Goal: Contribute content: Add original content to the website for others to see

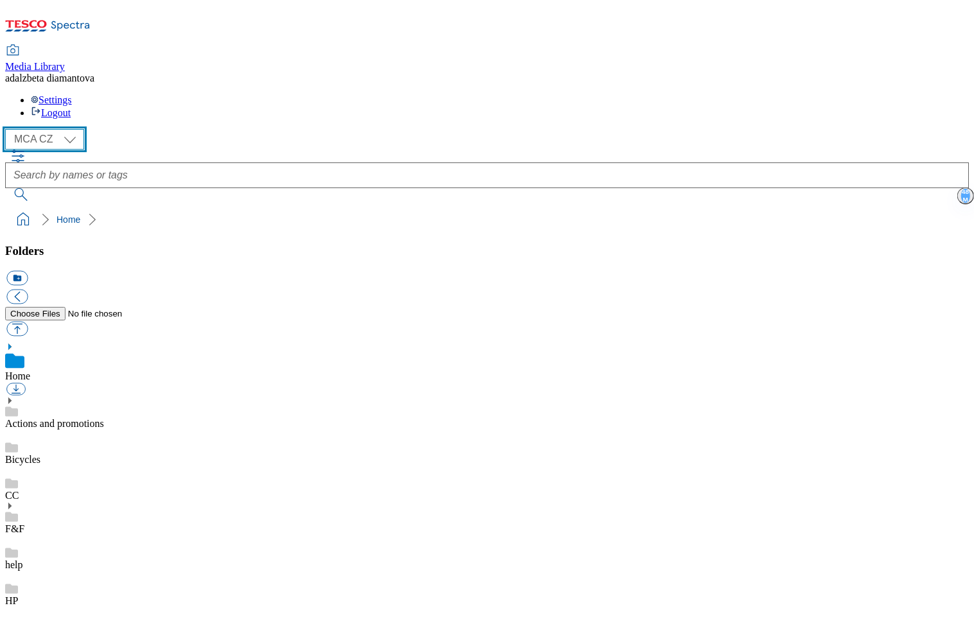
click at [73, 129] on select "MCA CZ MCA HU MCA SK" at bounding box center [44, 139] width 79 height 21
select select "flare-mca-hu"
click at [9, 129] on select "MCA CZ MCA HU MCA SK" at bounding box center [44, 139] width 79 height 21
click at [18, 548] on use at bounding box center [11, 553] width 13 height 10
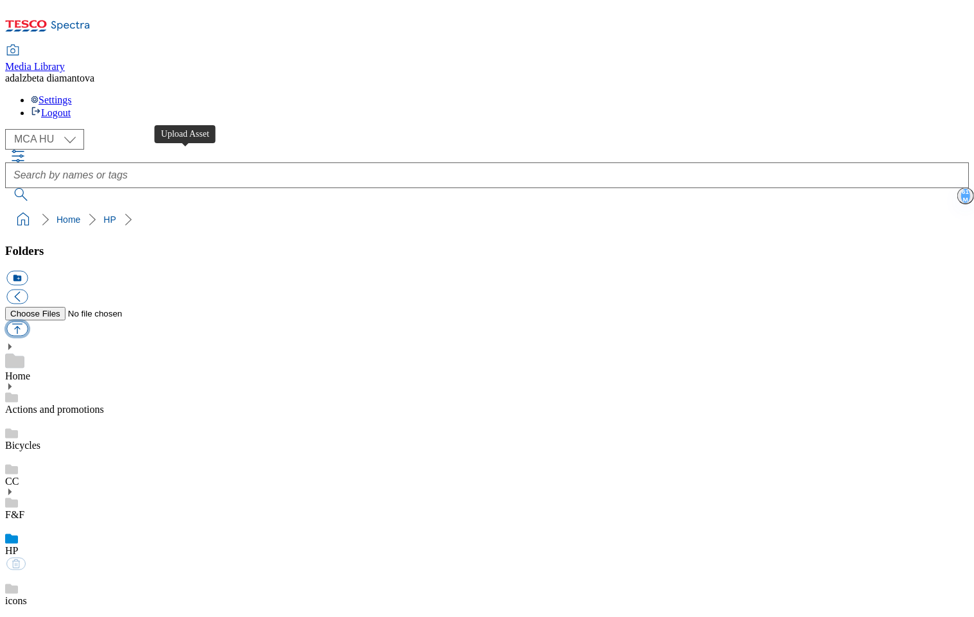
click at [28, 322] on button "button" at bounding box center [16, 329] width 21 height 15
type input "C:\fakepath\hu-wk29-hp-product01.png"
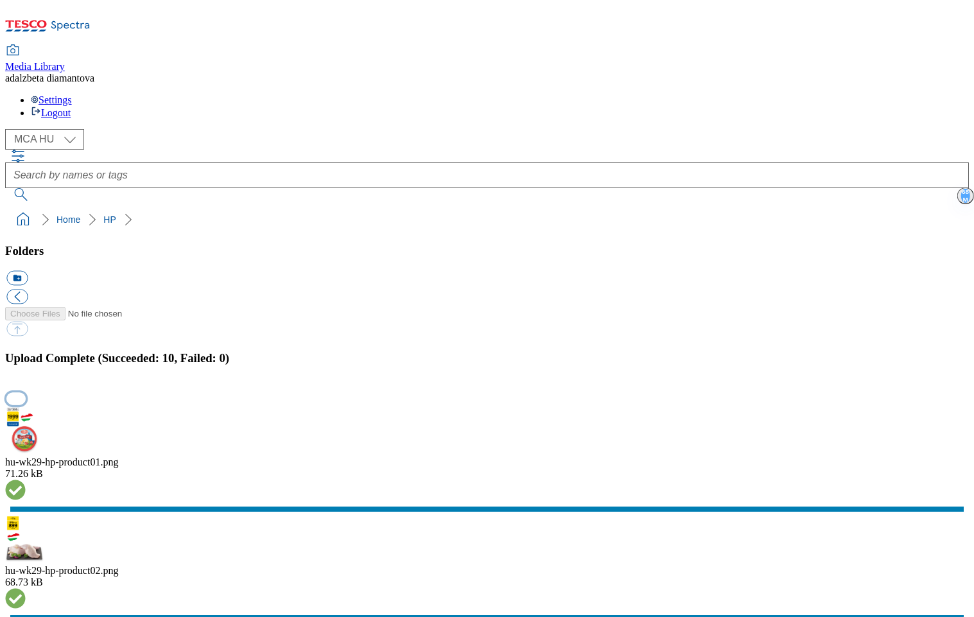
click at [26, 392] on button "button" at bounding box center [15, 398] width 19 height 12
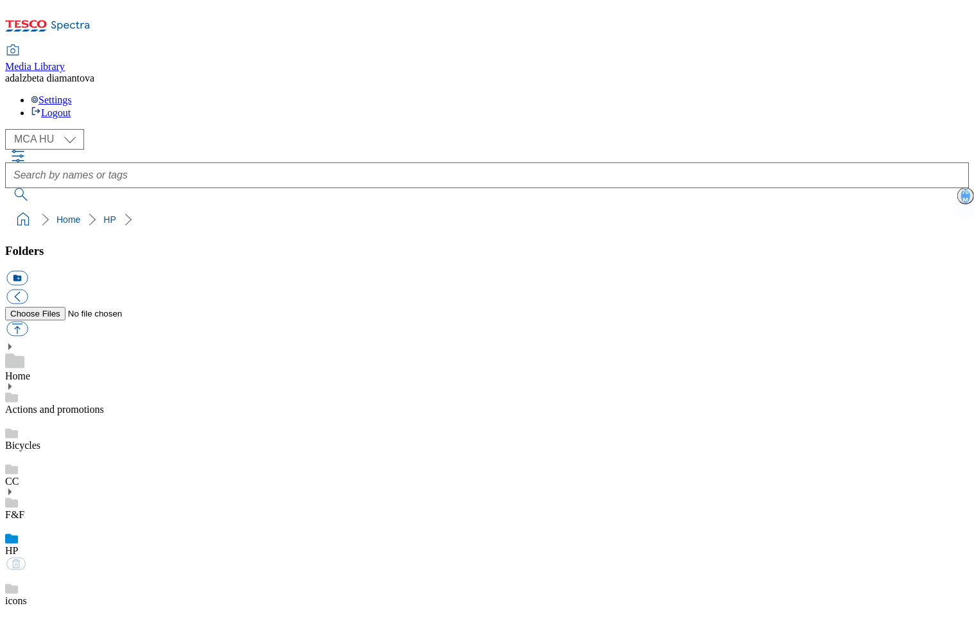
click at [104, 404] on link "Actions and promotions" at bounding box center [54, 409] width 99 height 11
click at [28, 322] on button "button" at bounding box center [16, 329] width 21 height 15
type input "C:\fakepath\hu-wk29-ac-ff.png"
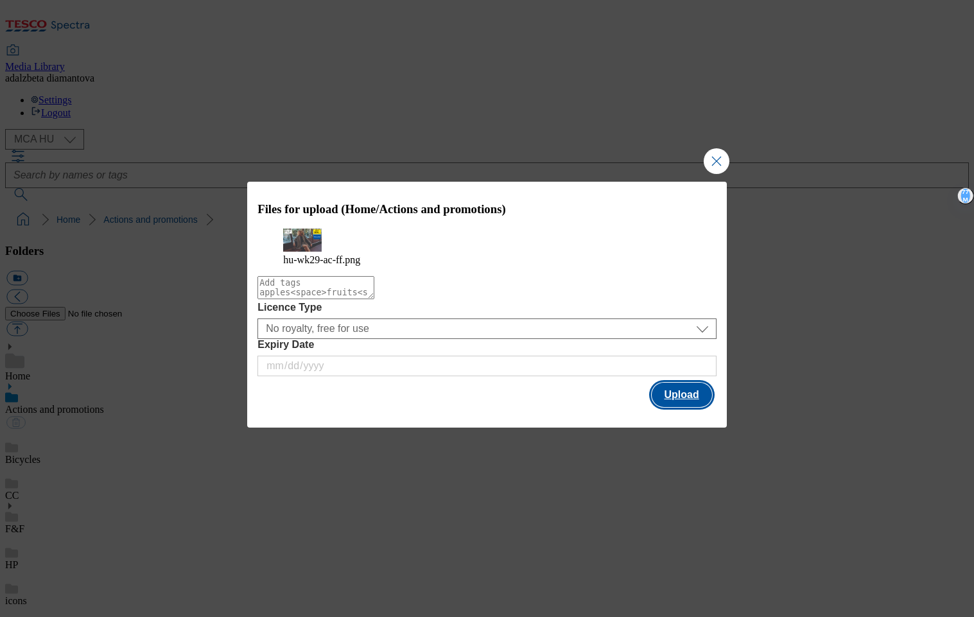
click at [698, 406] on button "Upload" at bounding box center [681, 395] width 60 height 24
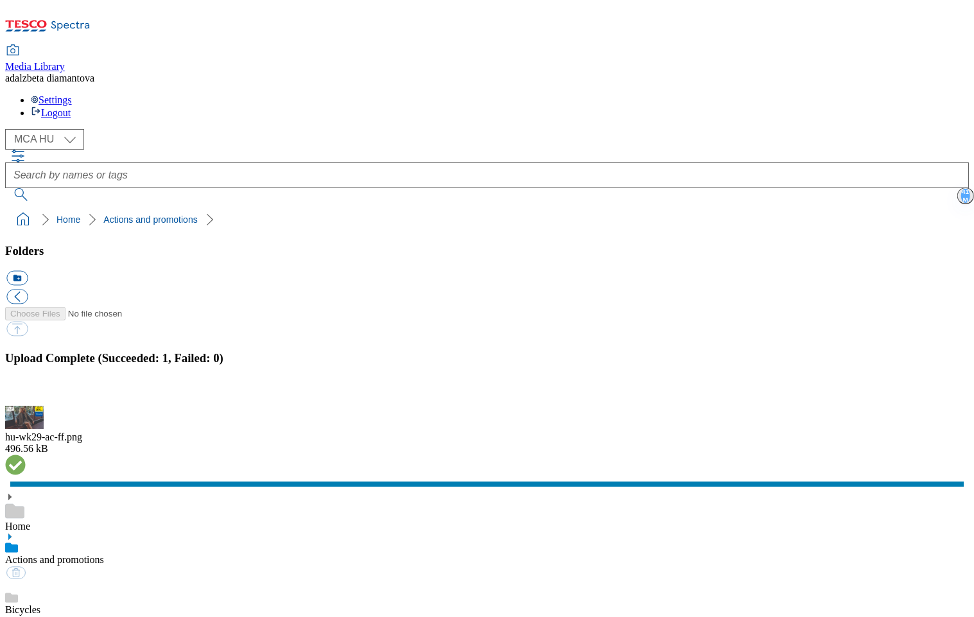
click at [12, 533] on use at bounding box center [9, 536] width 3 height 6
click at [104, 554] on link "Actions and promotions" at bounding box center [54, 559] width 99 height 11
drag, startPoint x: 962, startPoint y: 344, endPoint x: 940, endPoint y: 365, distance: 30.0
click at [26, 392] on button "button" at bounding box center [15, 398] width 19 height 12
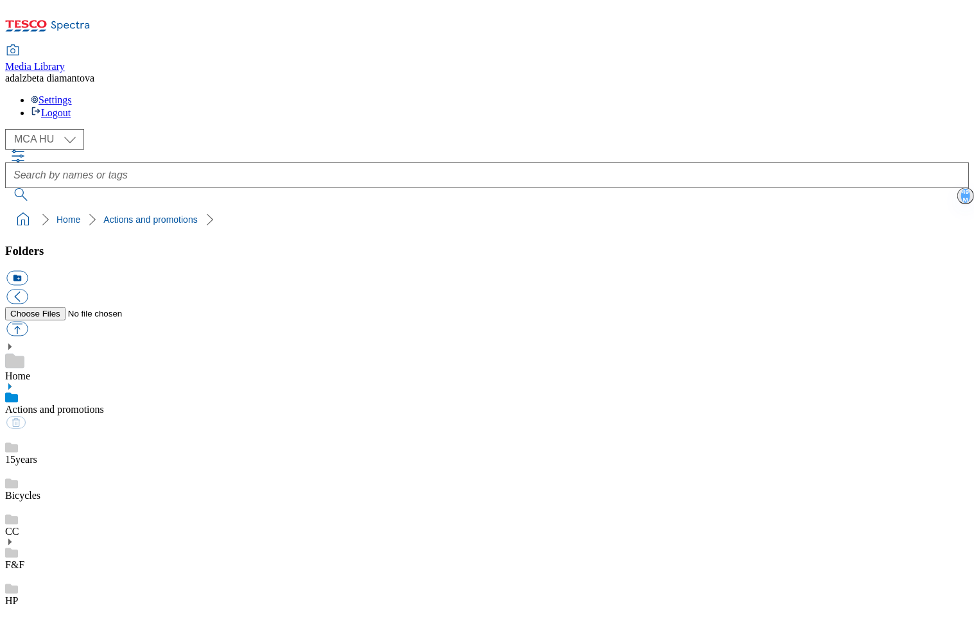
scroll to position [1099, 0]
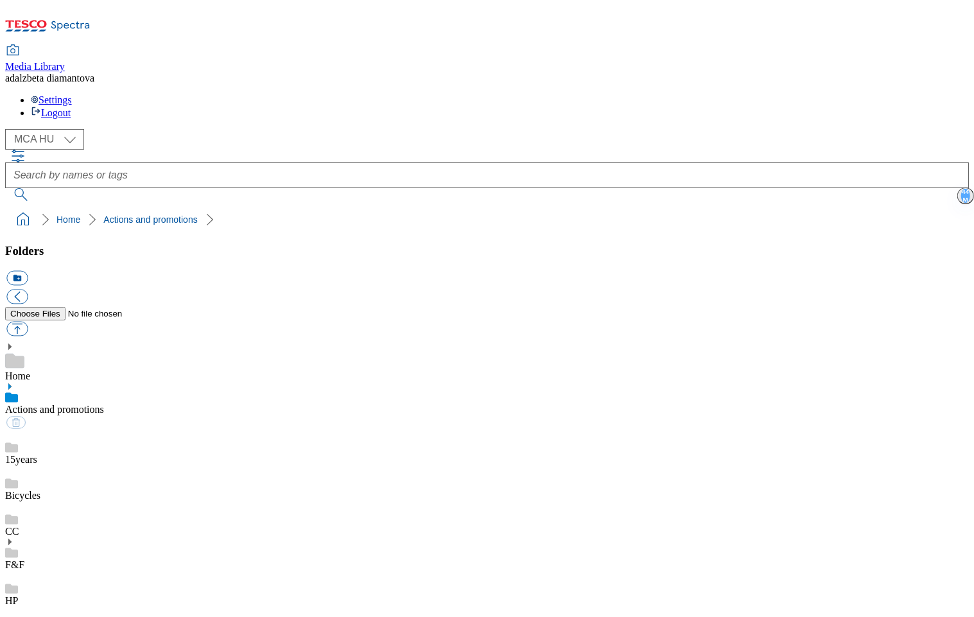
scroll to position [0, 0]
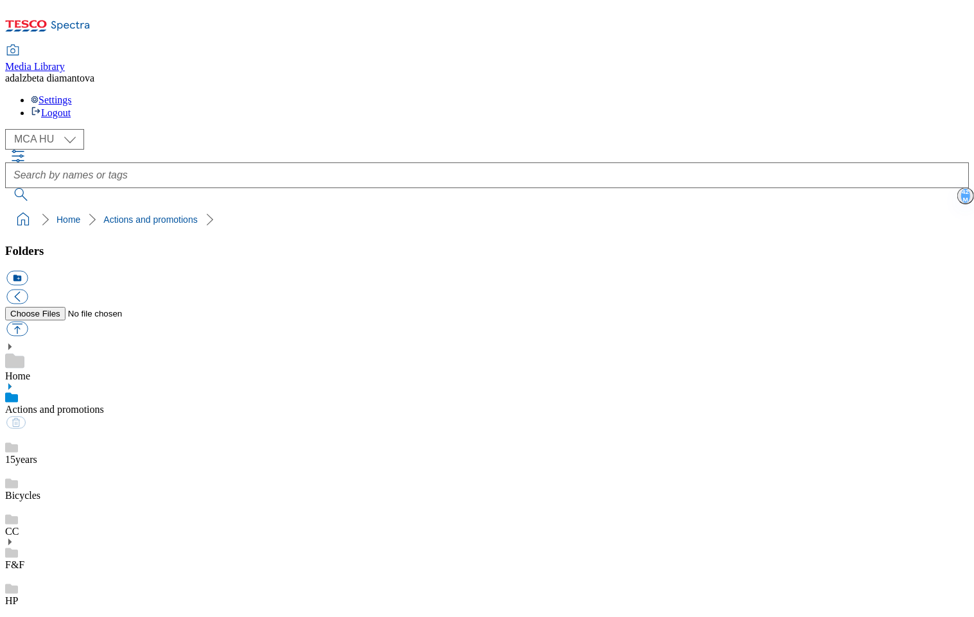
scroll to position [0, 0]
click at [81, 571] on div "HP" at bounding box center [486, 589] width 963 height 36
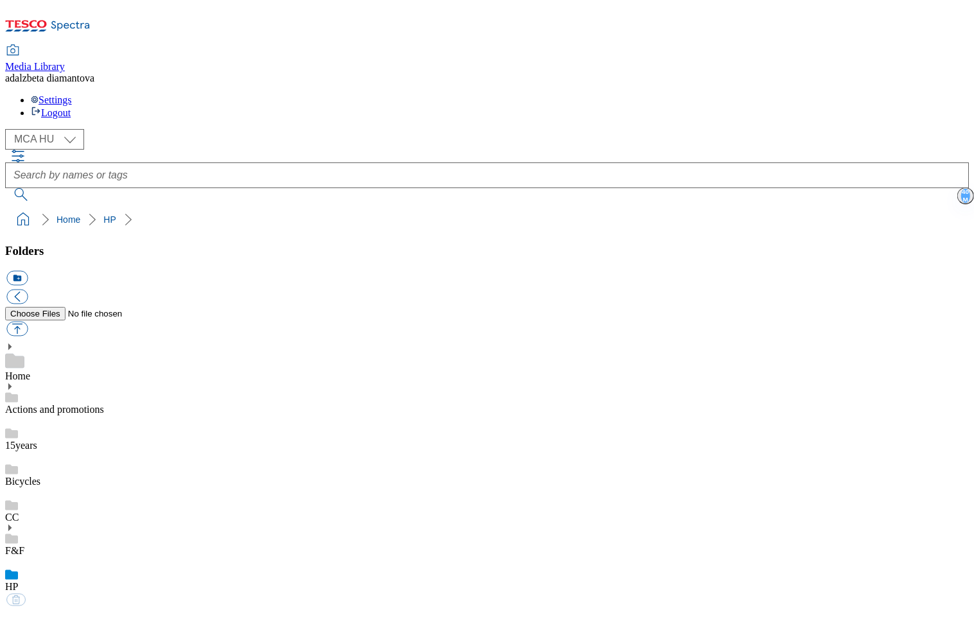
scroll to position [436, 0]
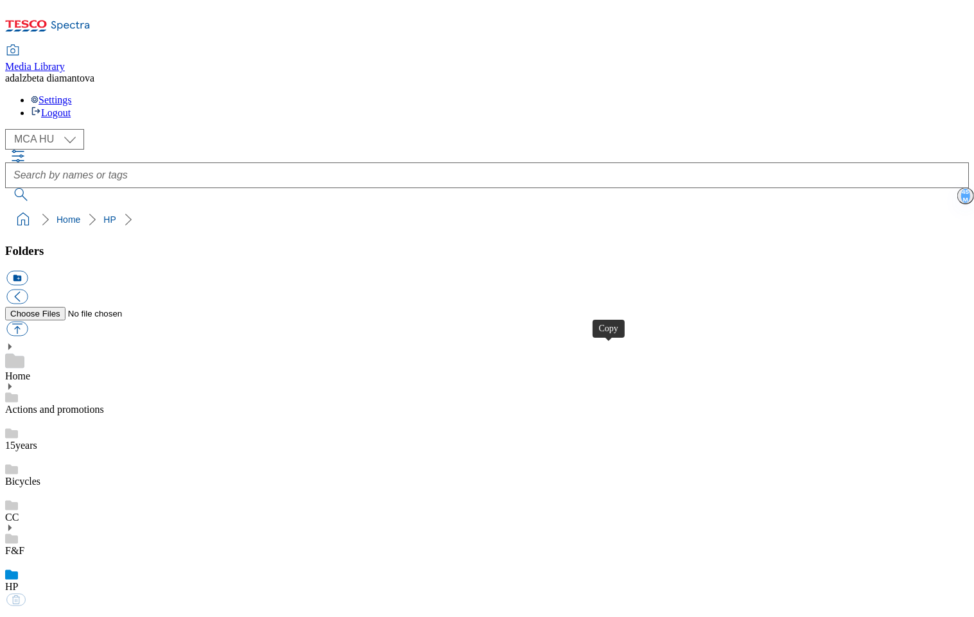
click at [98, 404] on link "Actions and promotions" at bounding box center [54, 409] width 99 height 11
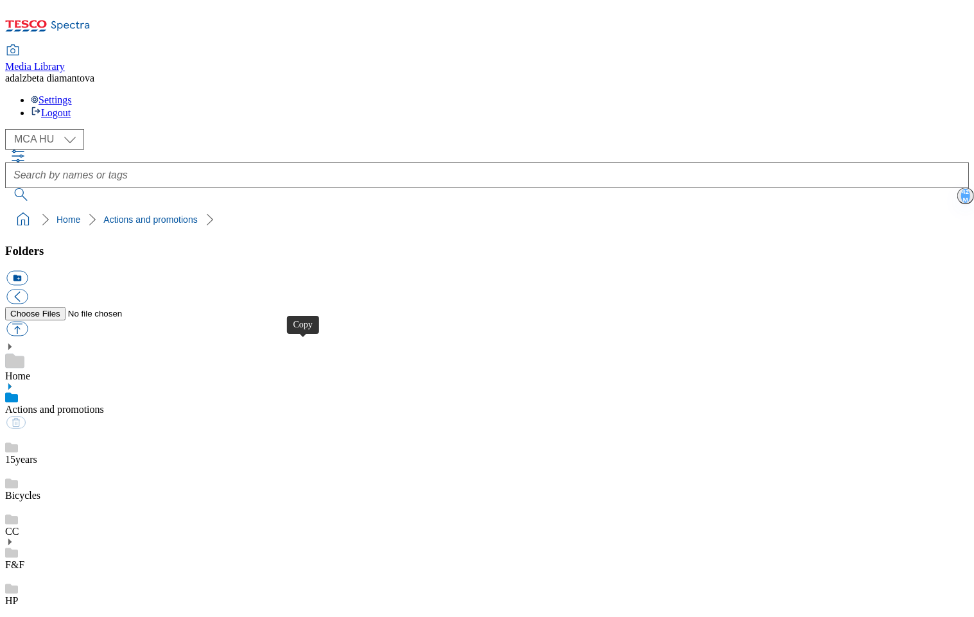
click at [18, 443] on use at bounding box center [11, 448] width 13 height 10
click at [28, 322] on button "button" at bounding box center [16, 329] width 21 height 15
type input "C:\fakepath\hu-wk29-15y01.png"
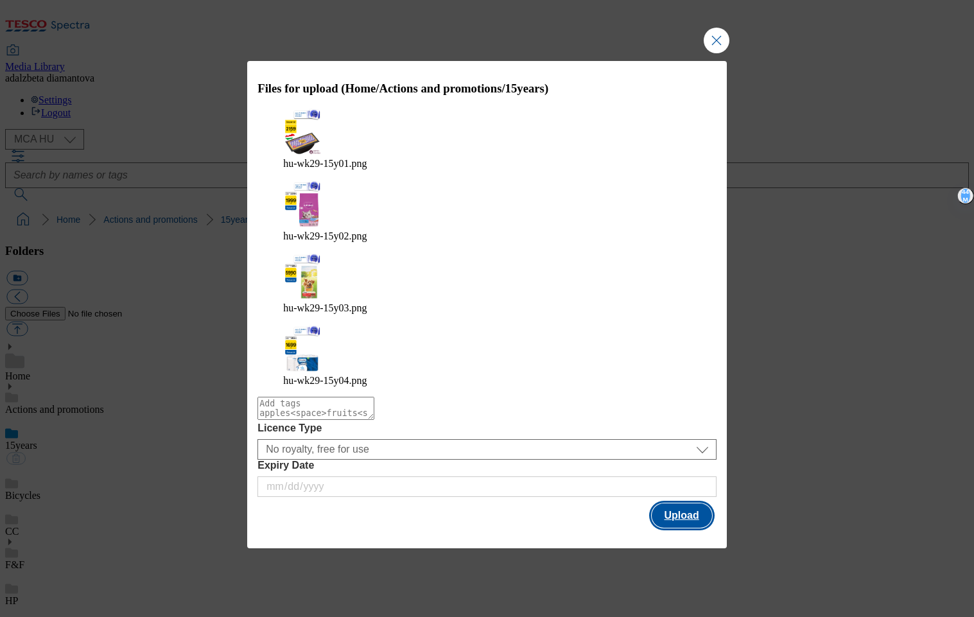
click at [696, 503] on button "Upload" at bounding box center [681, 515] width 60 height 24
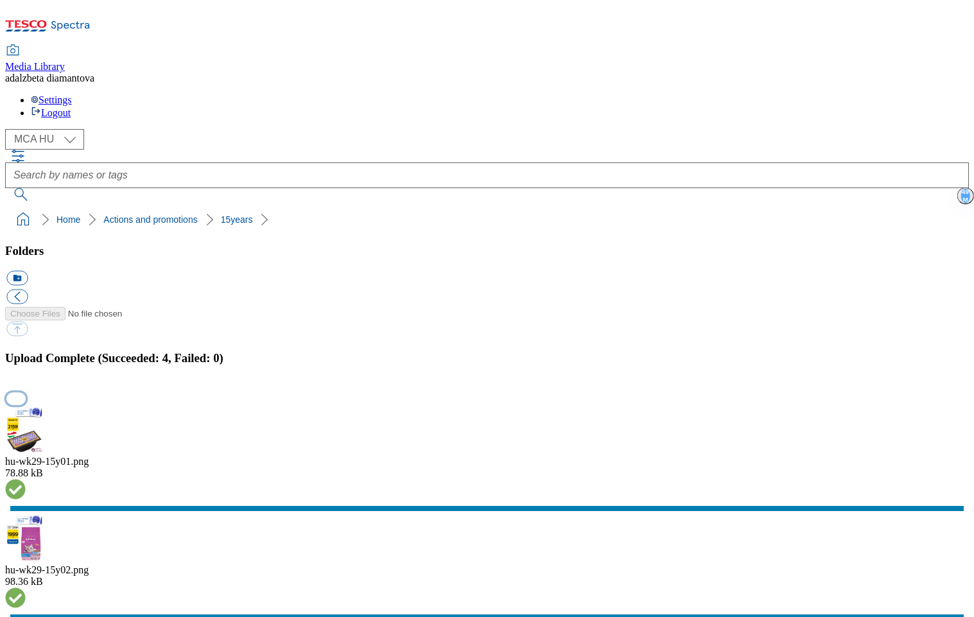
click at [26, 392] on button "button" at bounding box center [15, 398] width 19 height 12
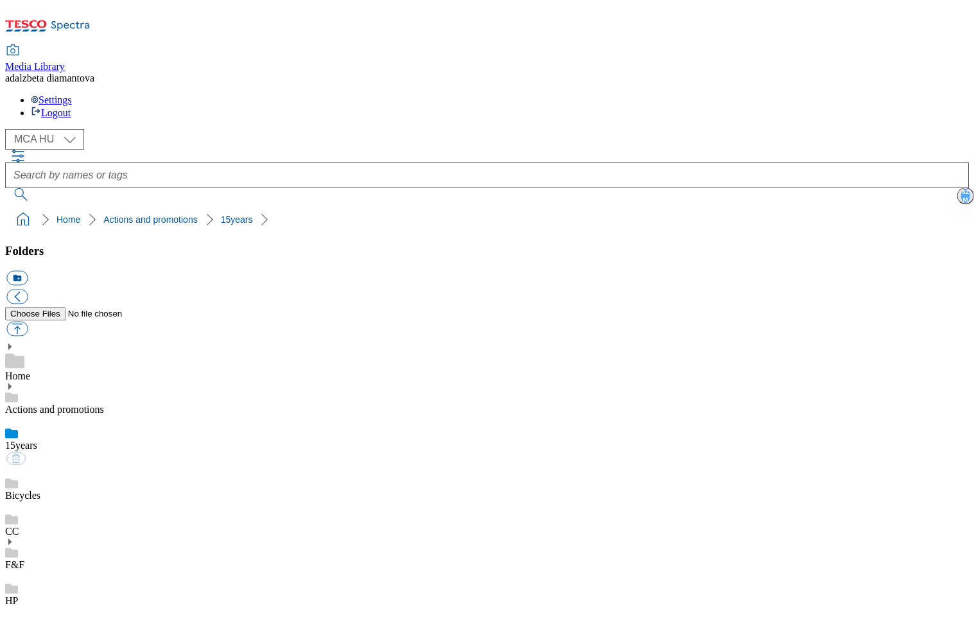
drag, startPoint x: 66, startPoint y: 252, endPoint x: 83, endPoint y: 243, distance: 19.0
click at [40, 490] on link "Bicycles" at bounding box center [22, 495] width 35 height 11
click at [37, 440] on link "15years" at bounding box center [21, 445] width 32 height 11
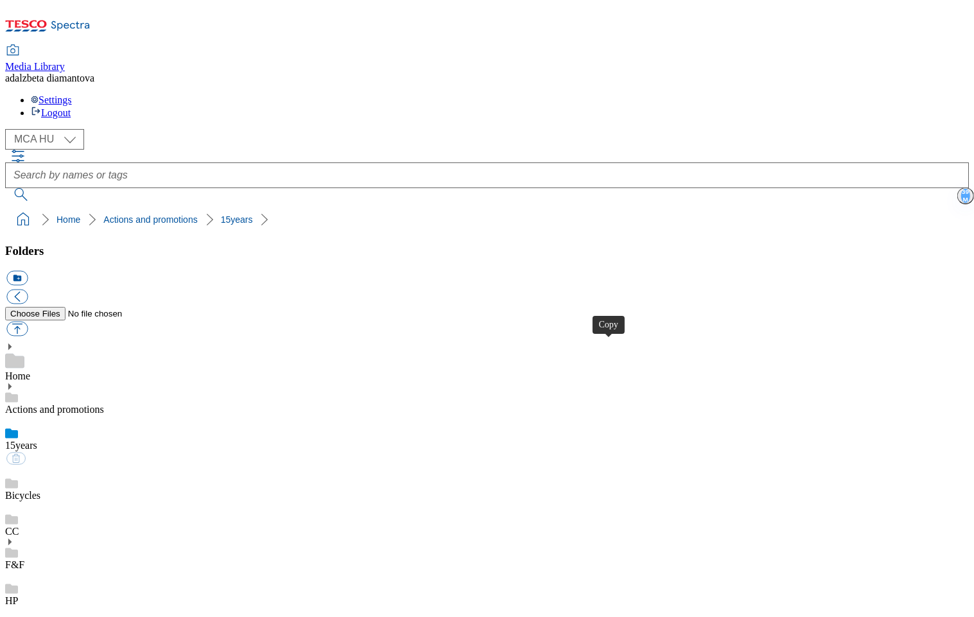
click at [60, 404] on link "Actions and promotions" at bounding box center [54, 409] width 99 height 11
click at [80, 571] on div "HP" at bounding box center [486, 589] width 963 height 36
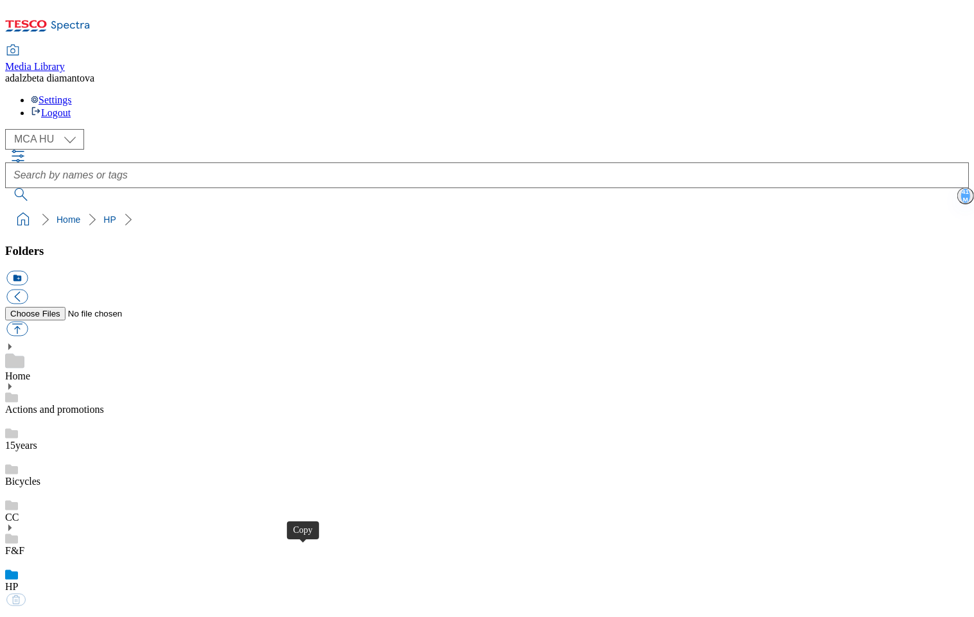
checkbox input "true"
type input "C:\fakepath\Frame 926487 (3).png"
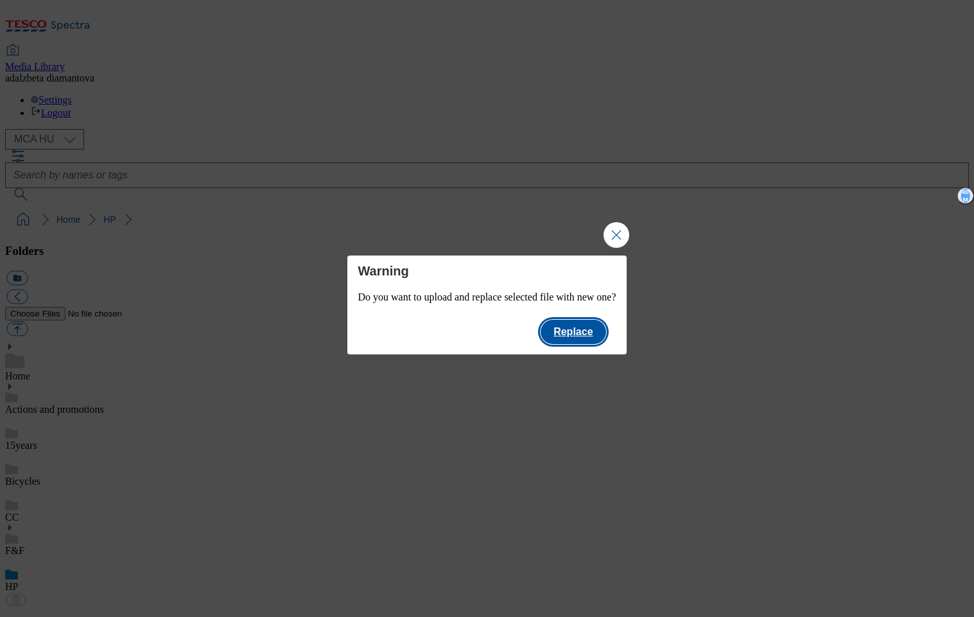
click at [598, 333] on button "Replace" at bounding box center [572, 332] width 65 height 24
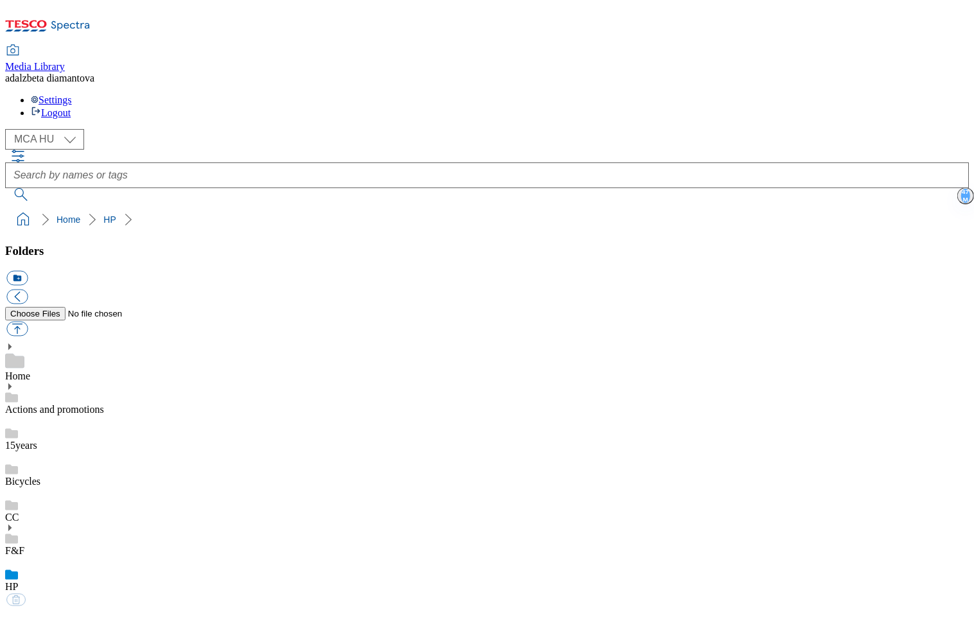
drag, startPoint x: 616, startPoint y: 556, endPoint x: 608, endPoint y: 515, distance: 41.8
select select "flare-mca-hu"
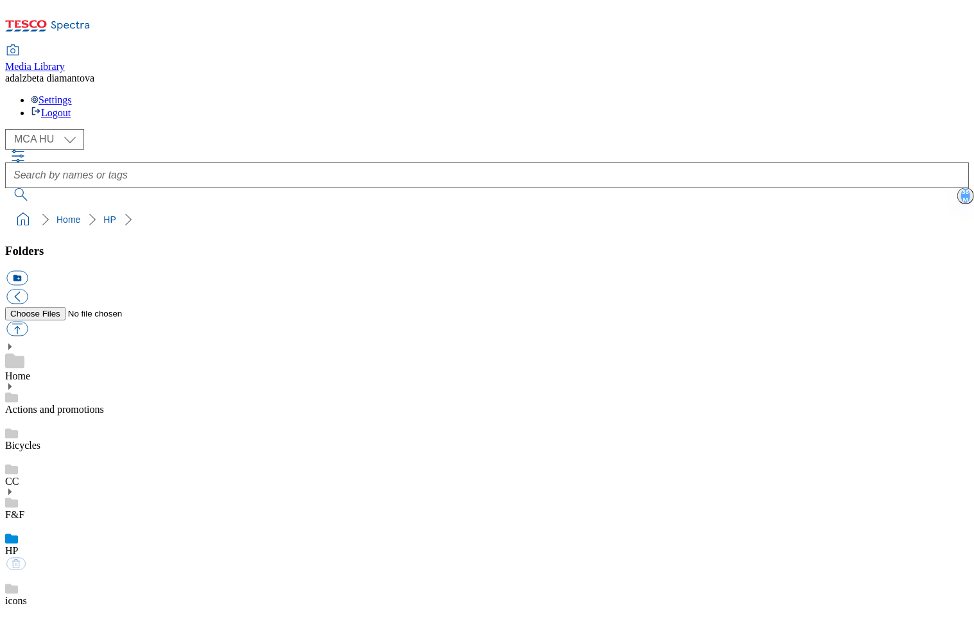
click at [18, 545] on link "HP" at bounding box center [11, 550] width 13 height 11
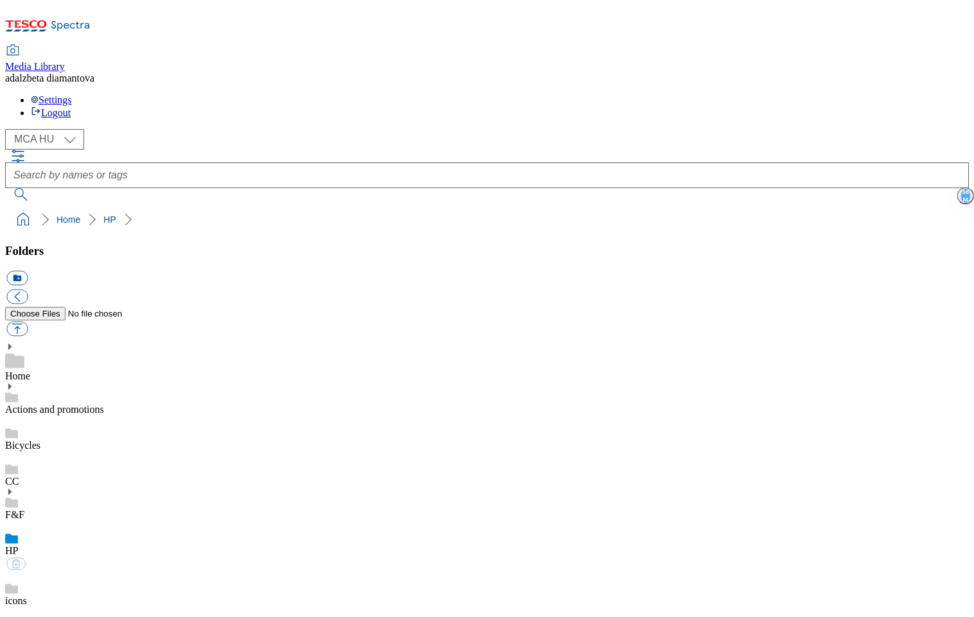
scroll to position [189, 0]
